Goal: Check status

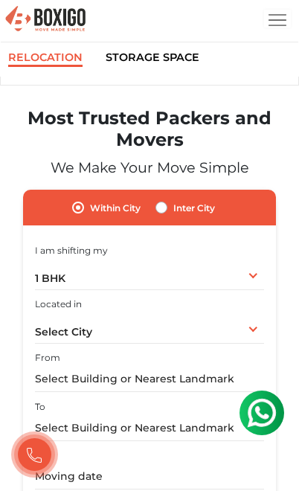
click at [268, 25] on img "button" at bounding box center [277, 20] width 18 height 18
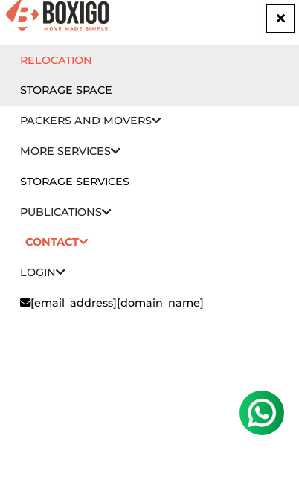
click at [64, 268] on icon at bounding box center [61, 272] width 10 height 10
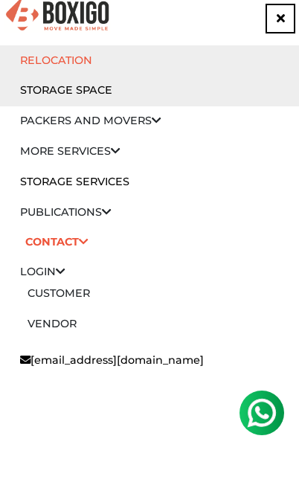
click at [80, 295] on link "Customer" at bounding box center [59, 292] width 62 height 13
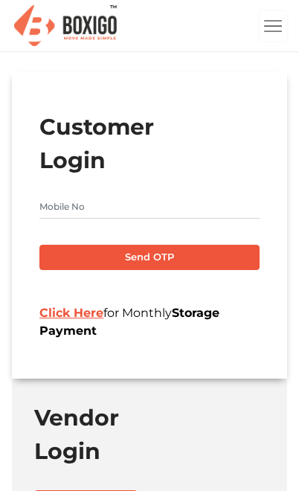
click at [202, 213] on input "text" at bounding box center [149, 207] width 220 height 24
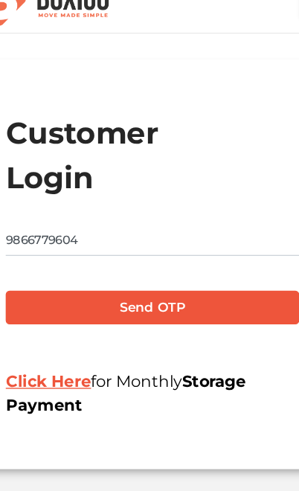
type input "9866779604"
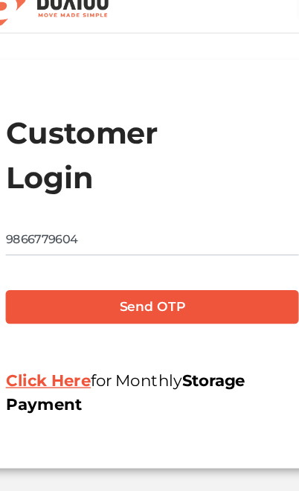
click at [175, 245] on button "Send OTP" at bounding box center [149, 257] width 220 height 25
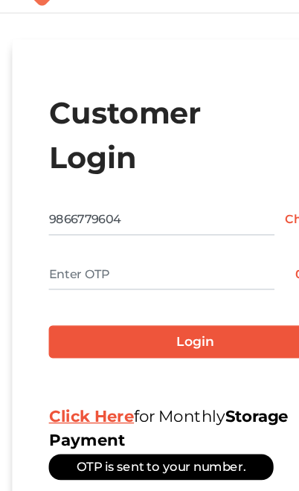
click at [142, 236] on input "text" at bounding box center [124, 248] width 170 height 24
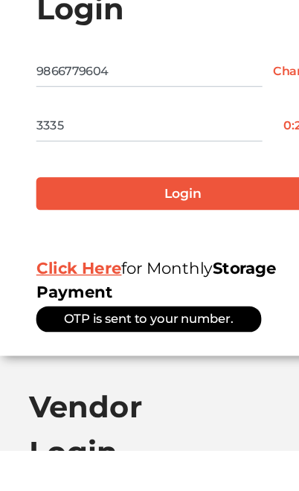
type input "3335"
click at [138, 286] on button "Login" at bounding box center [149, 298] width 220 height 25
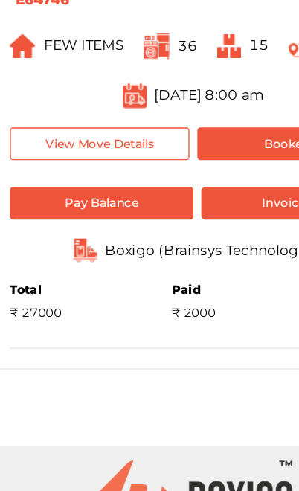
scroll to position [227, 0]
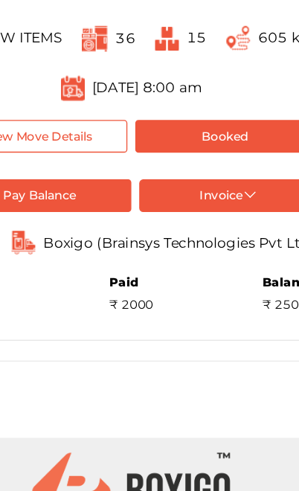
click at [65, 140] on button "View Move Details" at bounding box center [79, 152] width 135 height 25
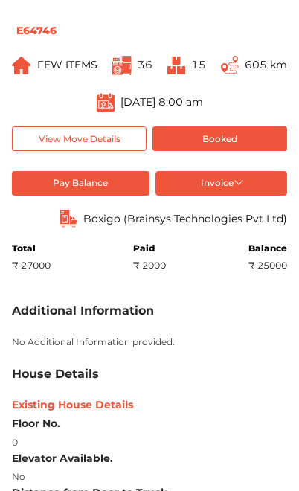
scroll to position [196, 0]
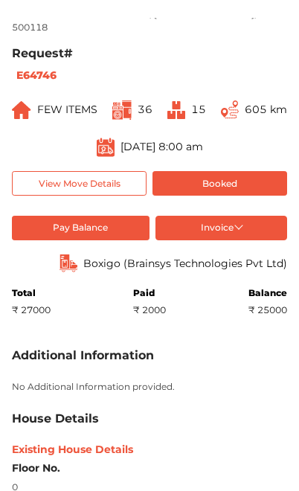
click at [239, 239] on button "Invoice" at bounding box center [221, 228] width 132 height 25
click at [195, 382] on div "Additional Information No Additional Information provided." at bounding box center [149, 370] width 275 height 45
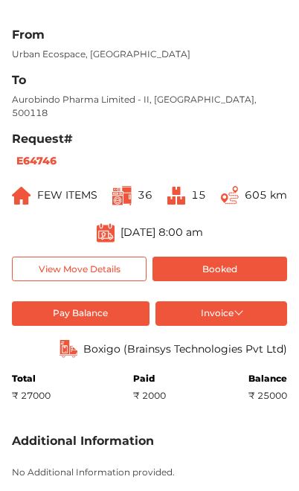
scroll to position [103, 0]
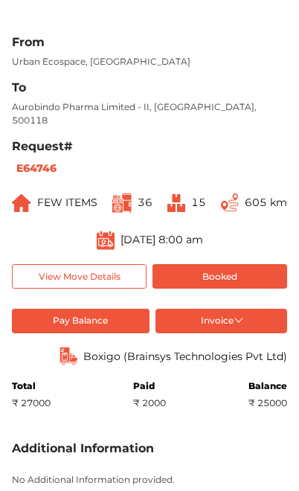
click at [121, 289] on button "View Move Details" at bounding box center [79, 276] width 135 height 25
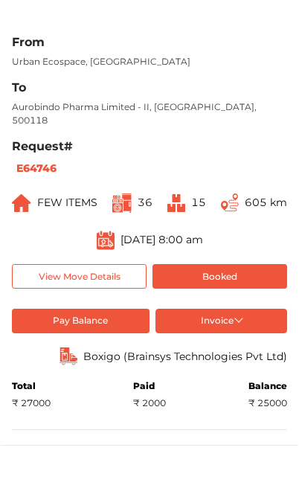
click at [112, 289] on button "View Move Details" at bounding box center [79, 276] width 135 height 25
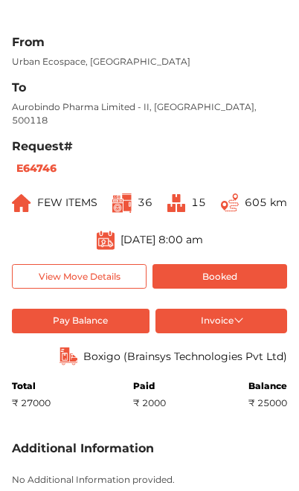
click at [109, 289] on button "View Move Details" at bounding box center [79, 276] width 135 height 25
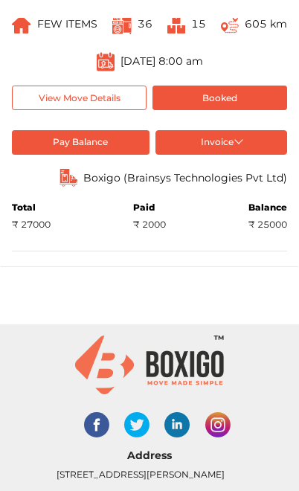
scroll to position [246, 0]
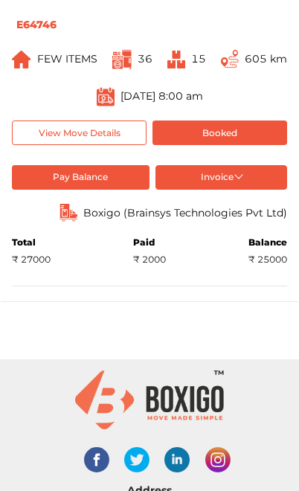
click at [93, 135] on button "View Move Details" at bounding box center [79, 132] width 135 height 25
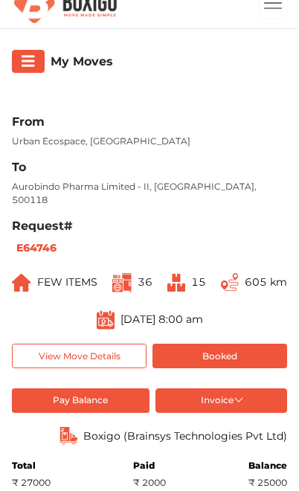
scroll to position [24, 0]
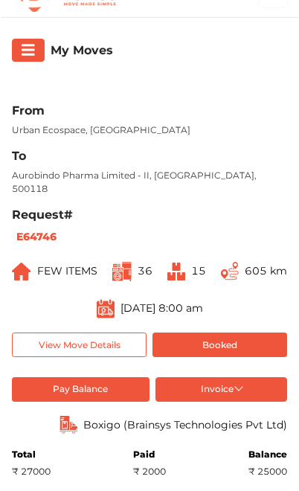
click at [241, 364] on button "Booked" at bounding box center [219, 355] width 135 height 25
